Goal: Use online tool/utility

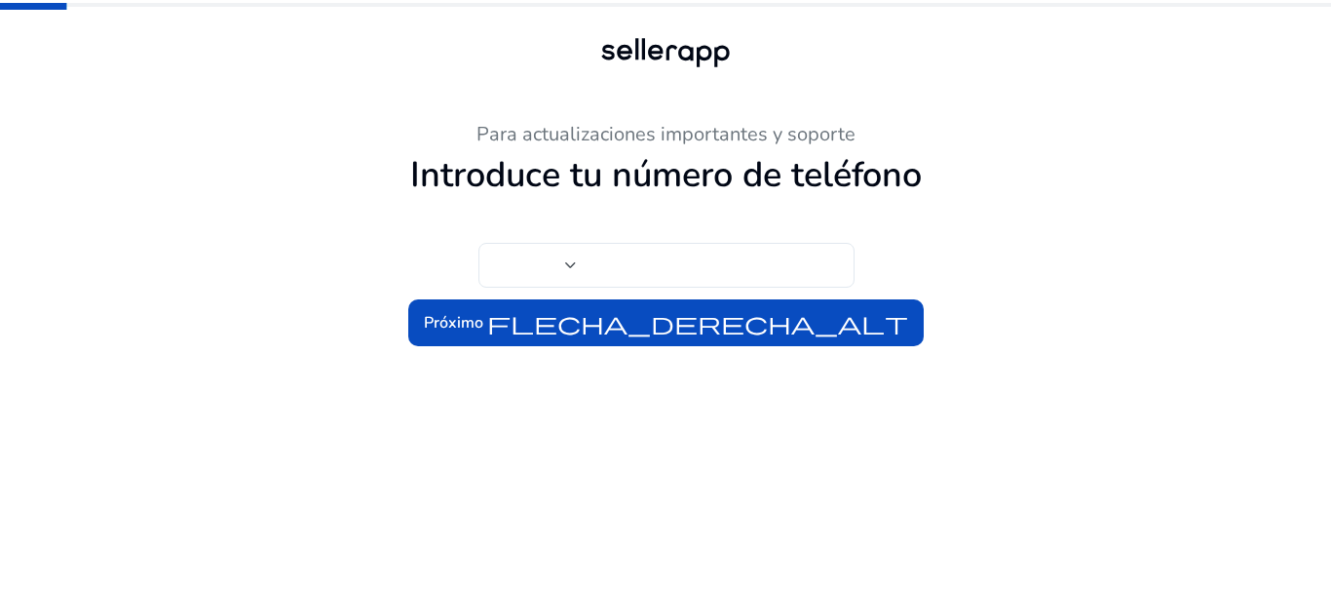
type input "***"
